Goal: Transaction & Acquisition: Obtain resource

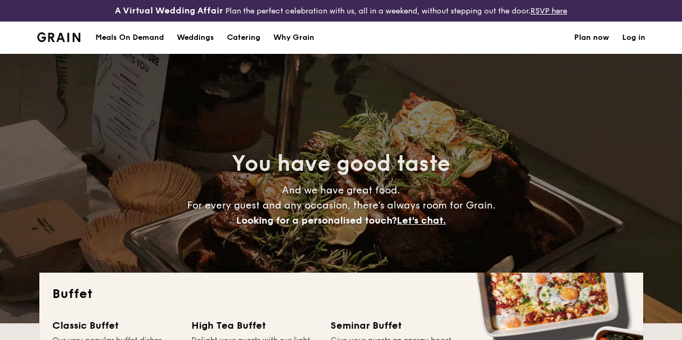
select select
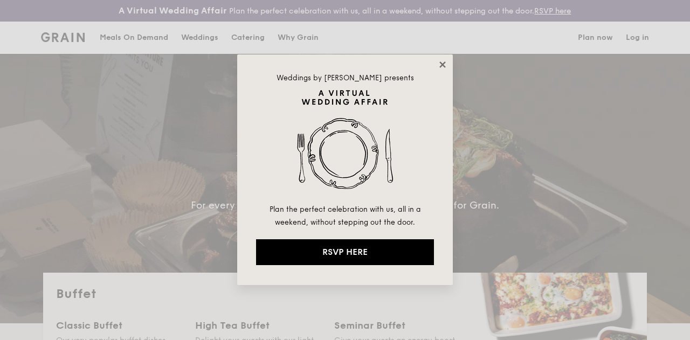
click at [443, 65] on icon at bounding box center [443, 64] width 6 height 6
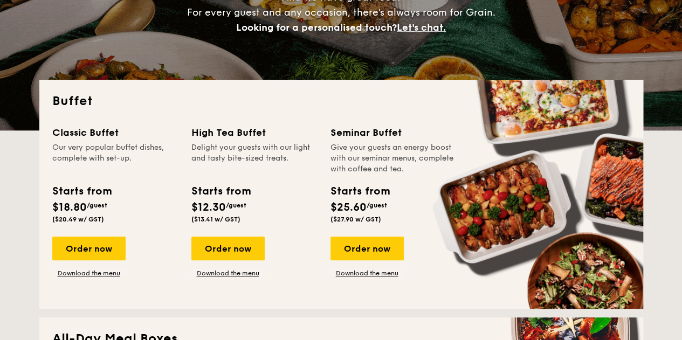
scroll to position [216, 0]
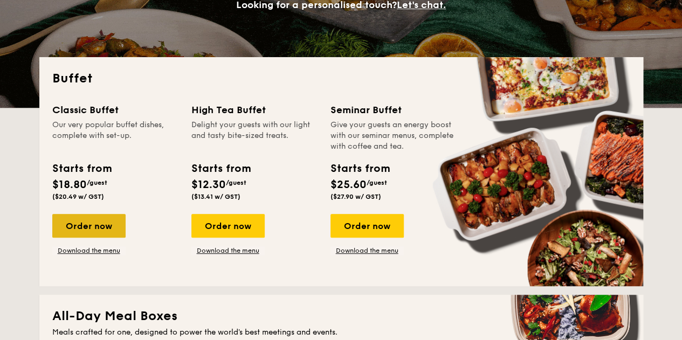
click at [85, 237] on div "Order now" at bounding box center [88, 226] width 73 height 24
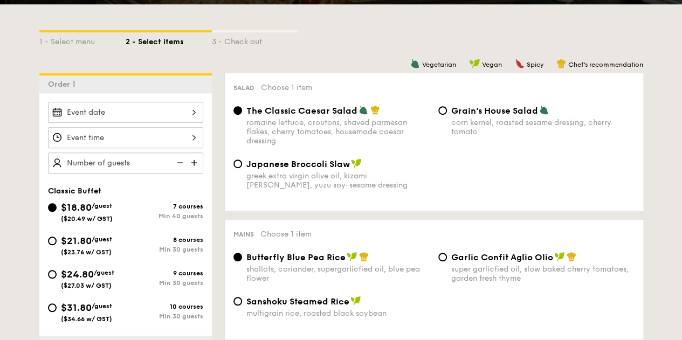
scroll to position [270, 0]
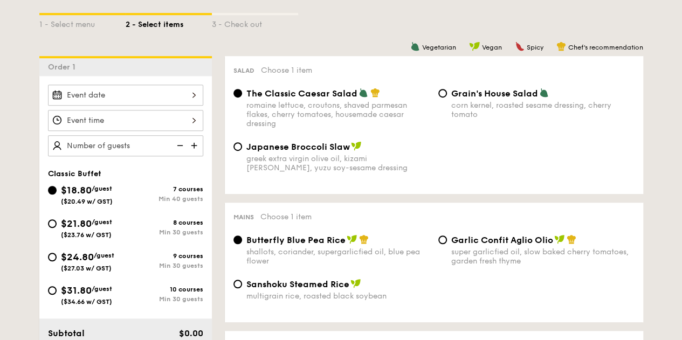
select select
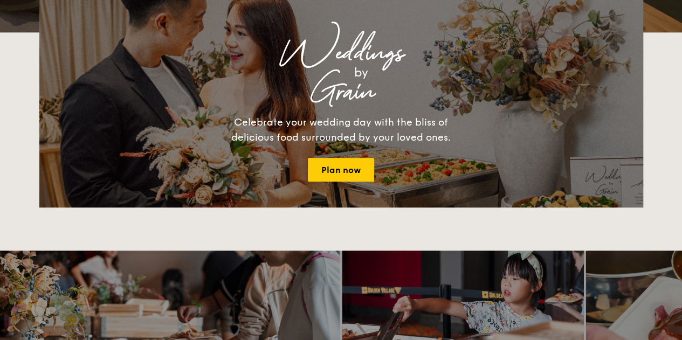
scroll to position [246, 0]
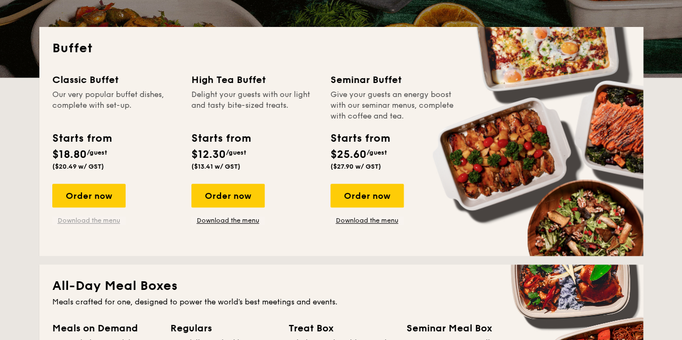
click at [95, 225] on link "Download the menu" at bounding box center [88, 220] width 73 height 9
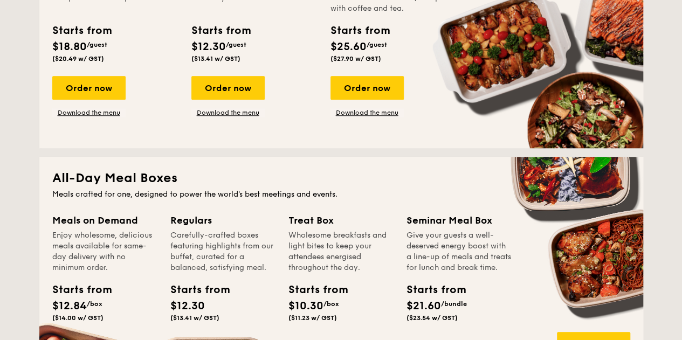
scroll to position [624, 0]
